Goal: Check status: Check status

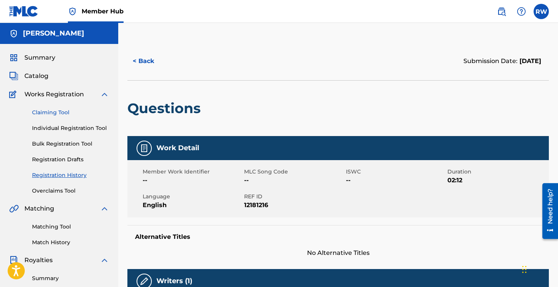
click at [50, 111] on link "Claiming Tool" at bounding box center [70, 112] width 77 height 8
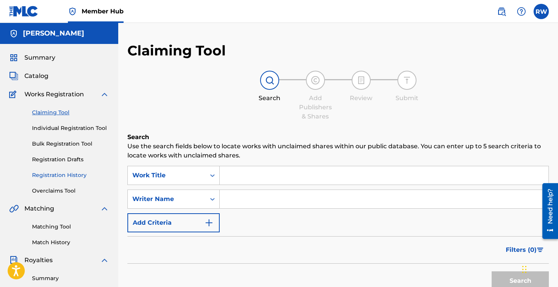
click at [62, 175] on link "Registration History" at bounding box center [70, 175] width 77 height 8
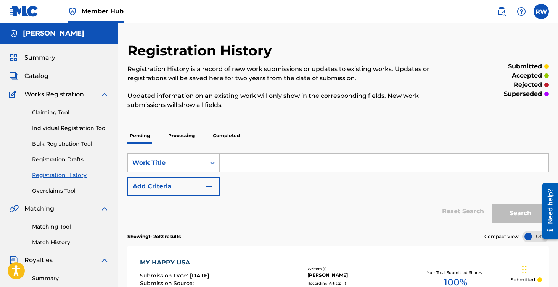
click at [181, 135] on p "Processing" at bounding box center [181, 135] width 31 height 16
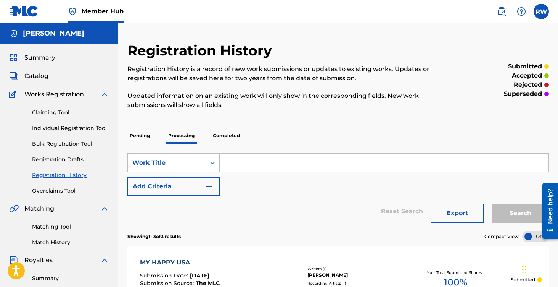
click at [228, 132] on p "Completed" at bounding box center [227, 135] width 32 height 16
